Goal: Navigation & Orientation: Find specific page/section

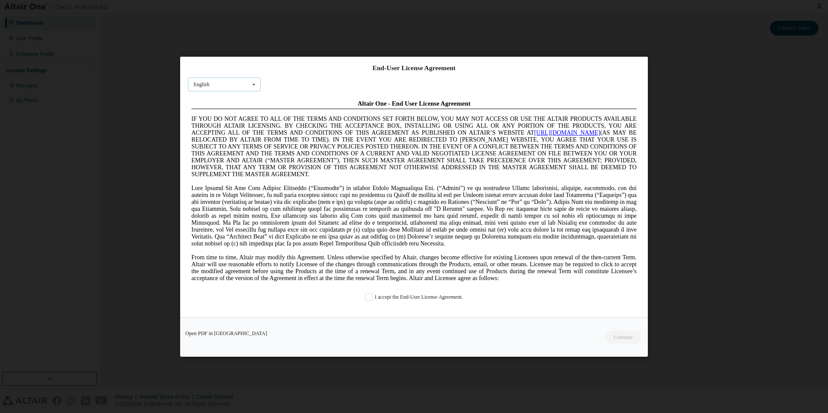
click at [209, 86] on div "English" at bounding box center [202, 84] width 16 height 5
click at [211, 151] on span "Japanese" at bounding box center [203, 153] width 19 height 6
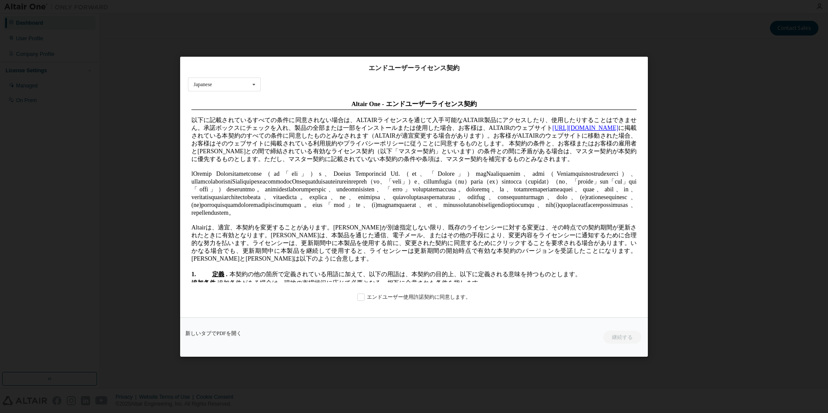
drag, startPoint x: 369, startPoint y: 302, endPoint x: 383, endPoint y: 305, distance: 15.0
click at [369, 302] on div "エンドユーザーライセンス契約 Japanese English Chinese French German Japanese Korean Portugues…" at bounding box center [414, 187] width 468 height 261
click at [375, 297] on label "エンドユーザー使用許諾契約に同意します。" at bounding box center [413, 296] width 113 height 7
click at [622, 340] on button "継続する" at bounding box center [621, 336] width 39 height 13
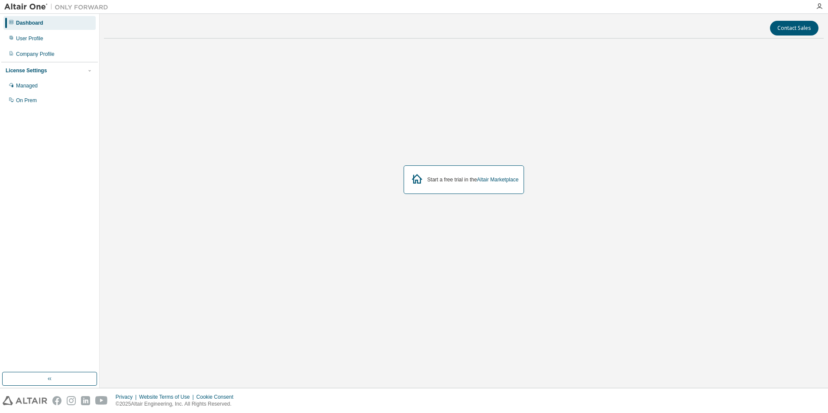
click at [330, 166] on div "Start a free trial in the Altair Marketplace" at bounding box center [464, 179] width 720 height 269
click at [40, 34] on div "User Profile" at bounding box center [49, 39] width 92 height 14
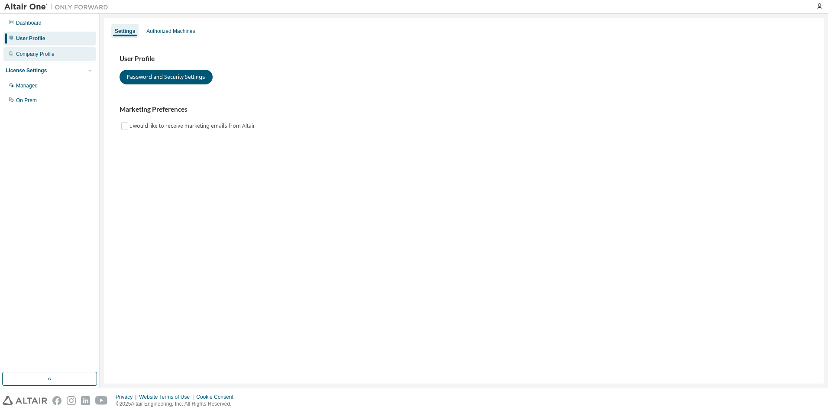
click at [44, 47] on div "Company Profile" at bounding box center [49, 54] width 92 height 14
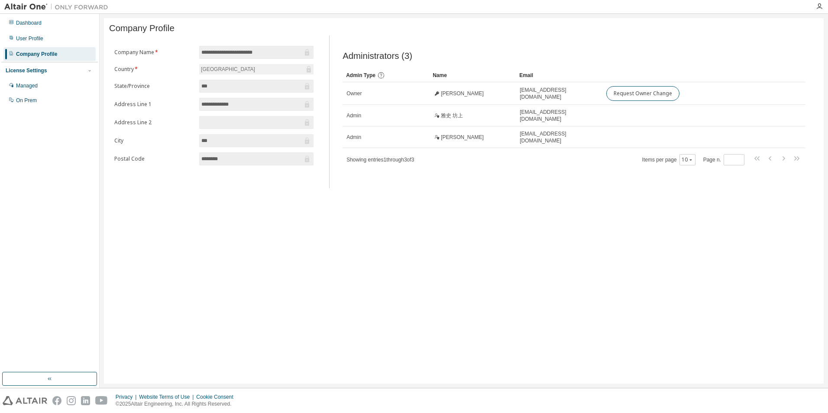
click at [81, 68] on div "License Settings" at bounding box center [50, 71] width 88 height 8
click at [39, 51] on div "Company Profile" at bounding box center [36, 54] width 41 height 7
click at [32, 40] on div "User Profile" at bounding box center [29, 38] width 27 height 7
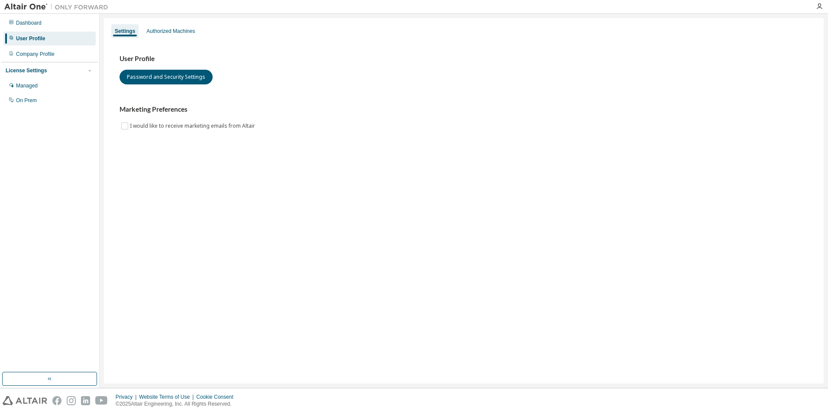
click at [279, 151] on div "User Profile Password and Security Settings Marketing Preferences I would like …" at bounding box center [463, 98] width 709 height 118
click at [178, 34] on div "Authorized Machines" at bounding box center [170, 31] width 49 height 7
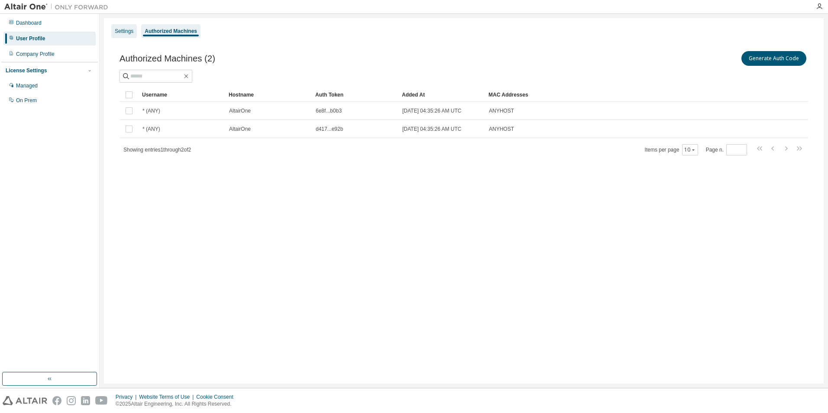
click at [122, 33] on div "Settings" at bounding box center [124, 31] width 19 height 7
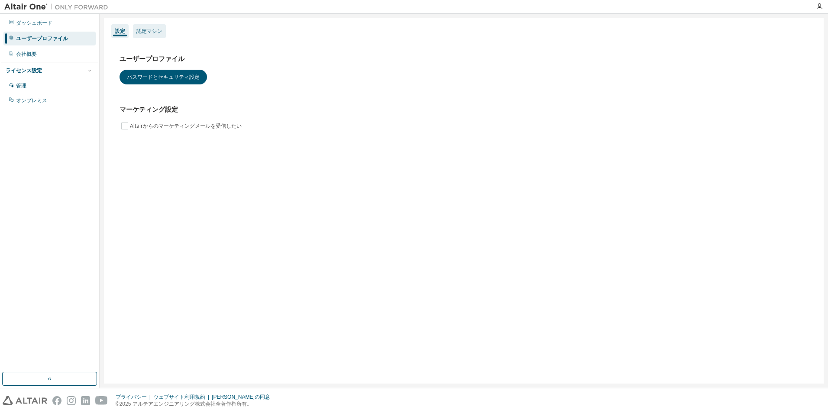
click at [147, 31] on div "認定マシン" at bounding box center [149, 31] width 26 height 7
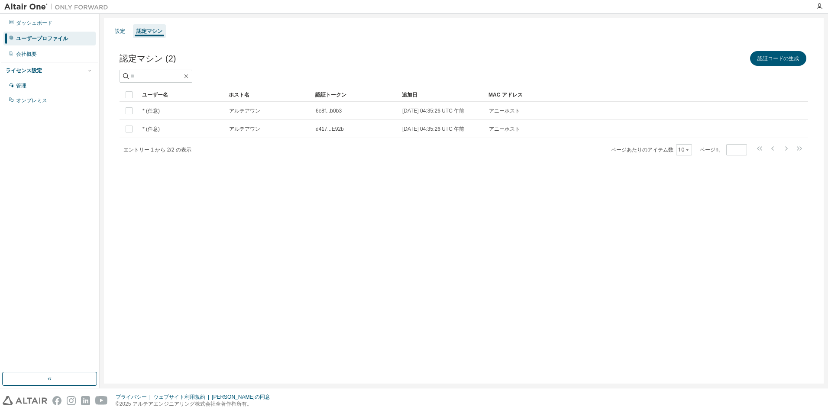
click at [243, 218] on div "設定 認定マシン 認定マシン (2) 認証コードの生成 Clear Load Save Save As Field Operator Value Select…" at bounding box center [464, 201] width 720 height 366
click at [42, 56] on div "会社概要" at bounding box center [49, 54] width 92 height 14
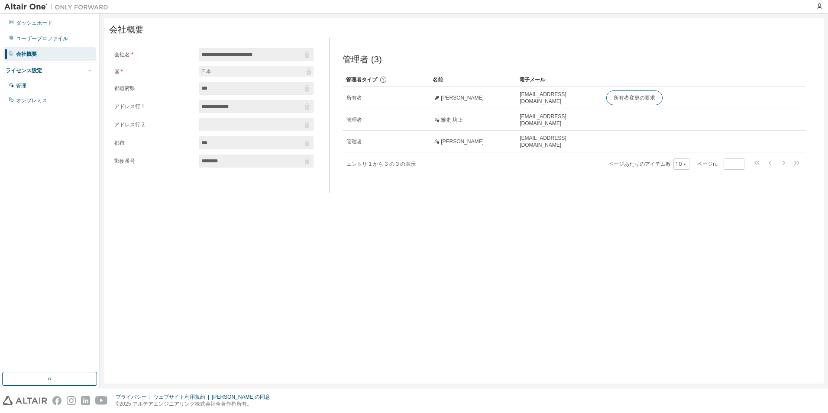
click at [427, 219] on div "**********" at bounding box center [464, 201] width 720 height 366
click at [37, 71] on div "ライセンス設定" at bounding box center [24, 70] width 36 height 7
click at [37, 70] on div "ライセンス設定" at bounding box center [24, 70] width 36 height 7
click at [30, 87] on div "管理" at bounding box center [49, 86] width 92 height 14
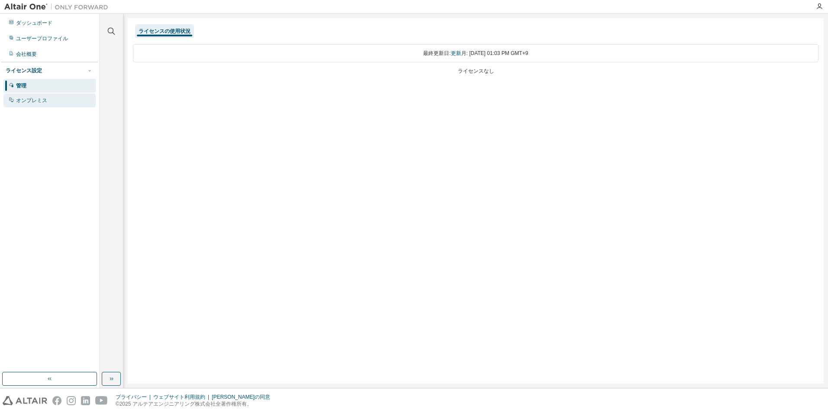
click at [32, 107] on div "オンプレミス" at bounding box center [49, 101] width 92 height 14
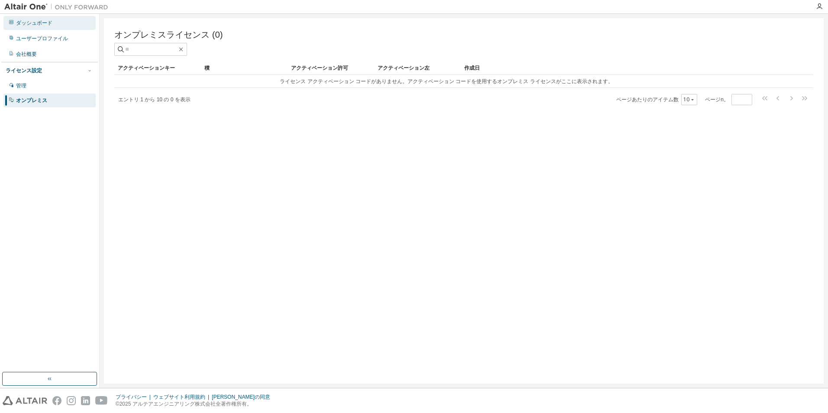
click at [35, 22] on div "ダッシュボード" at bounding box center [34, 22] width 36 height 7
